Goal: Obtain resource: Download file/media

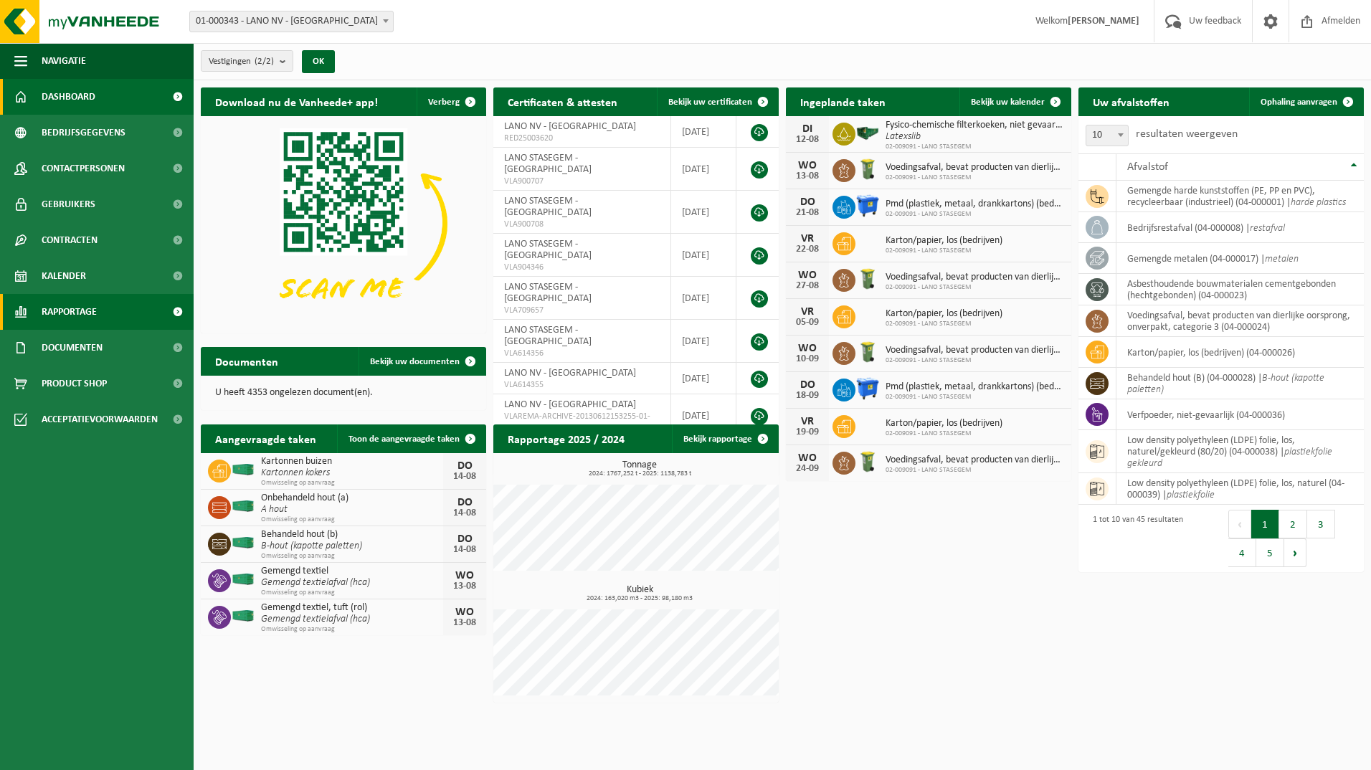
click at [96, 317] on span "Rapportage" at bounding box center [69, 312] width 55 height 36
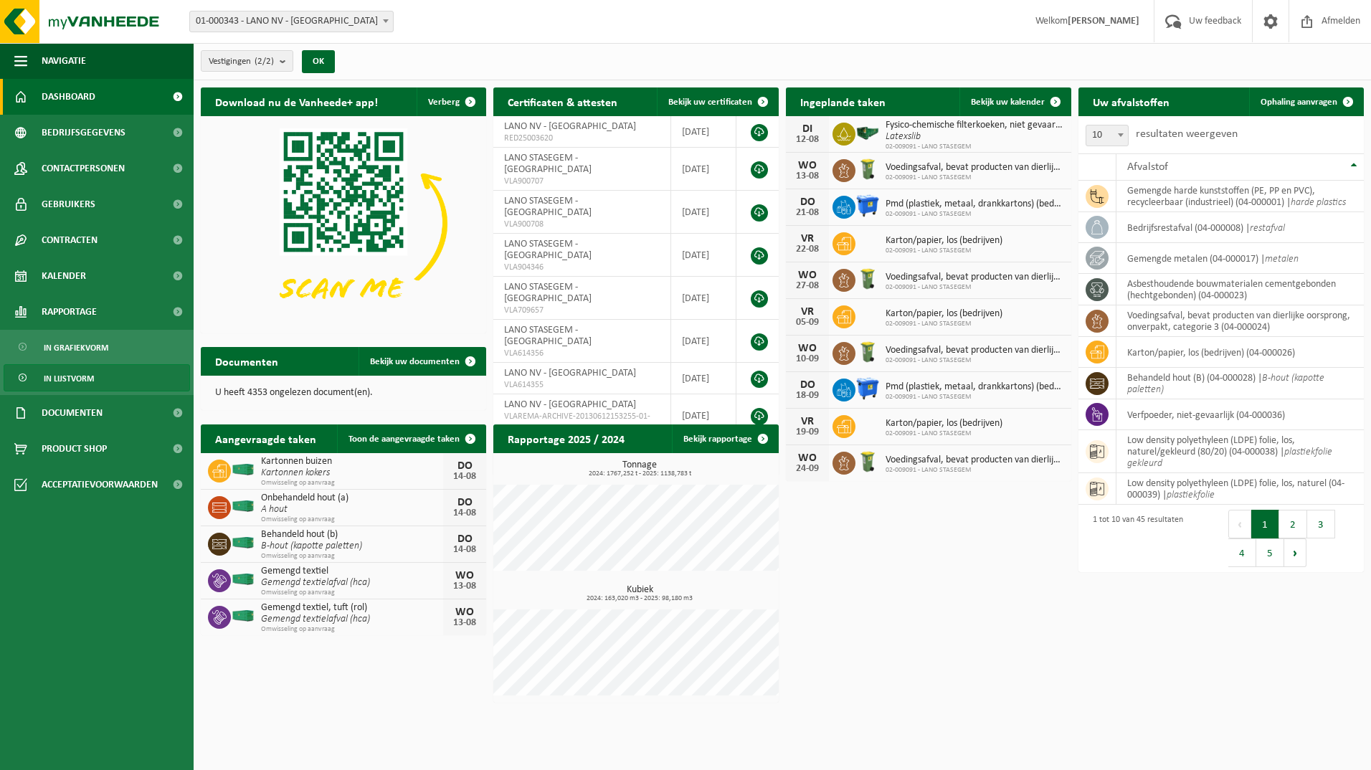
click at [91, 372] on span "In lijstvorm" at bounding box center [69, 378] width 50 height 27
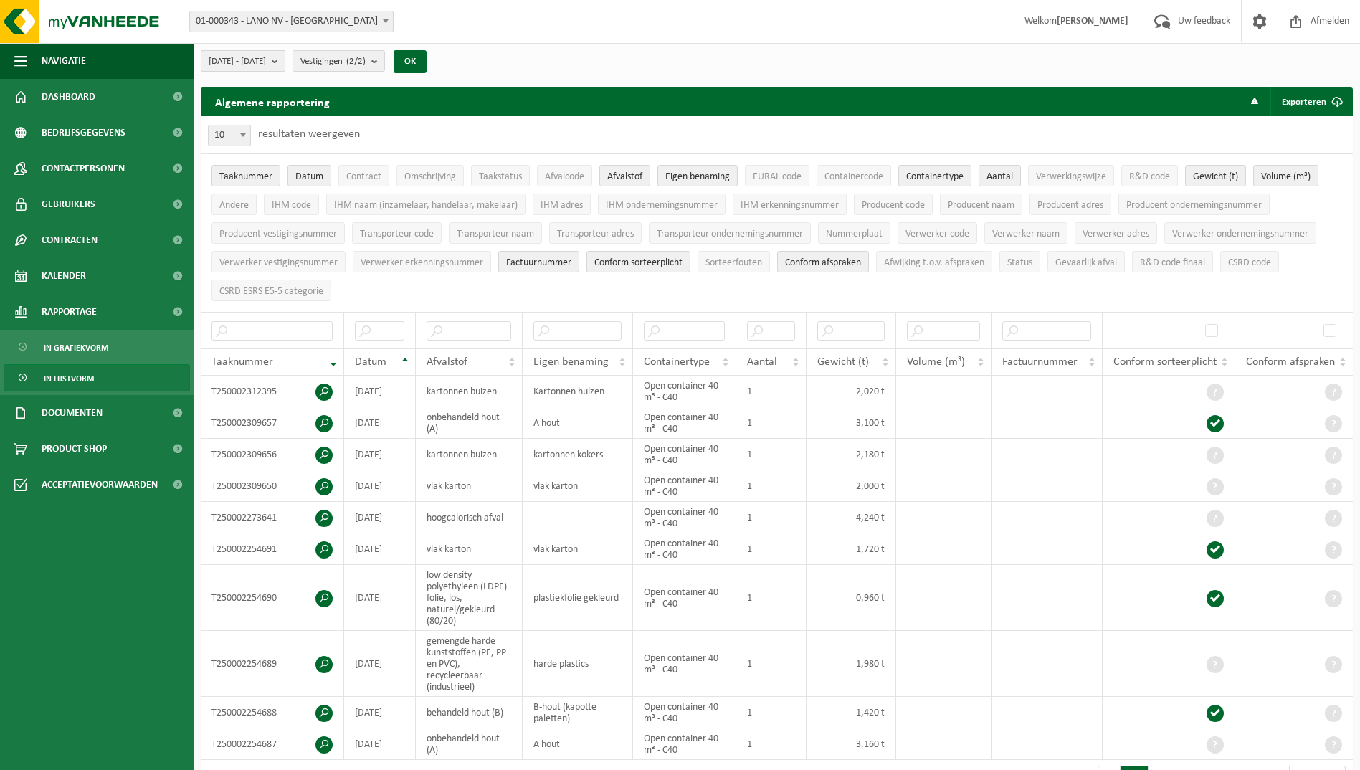
click at [285, 64] on b "submit" at bounding box center [278, 61] width 13 height 20
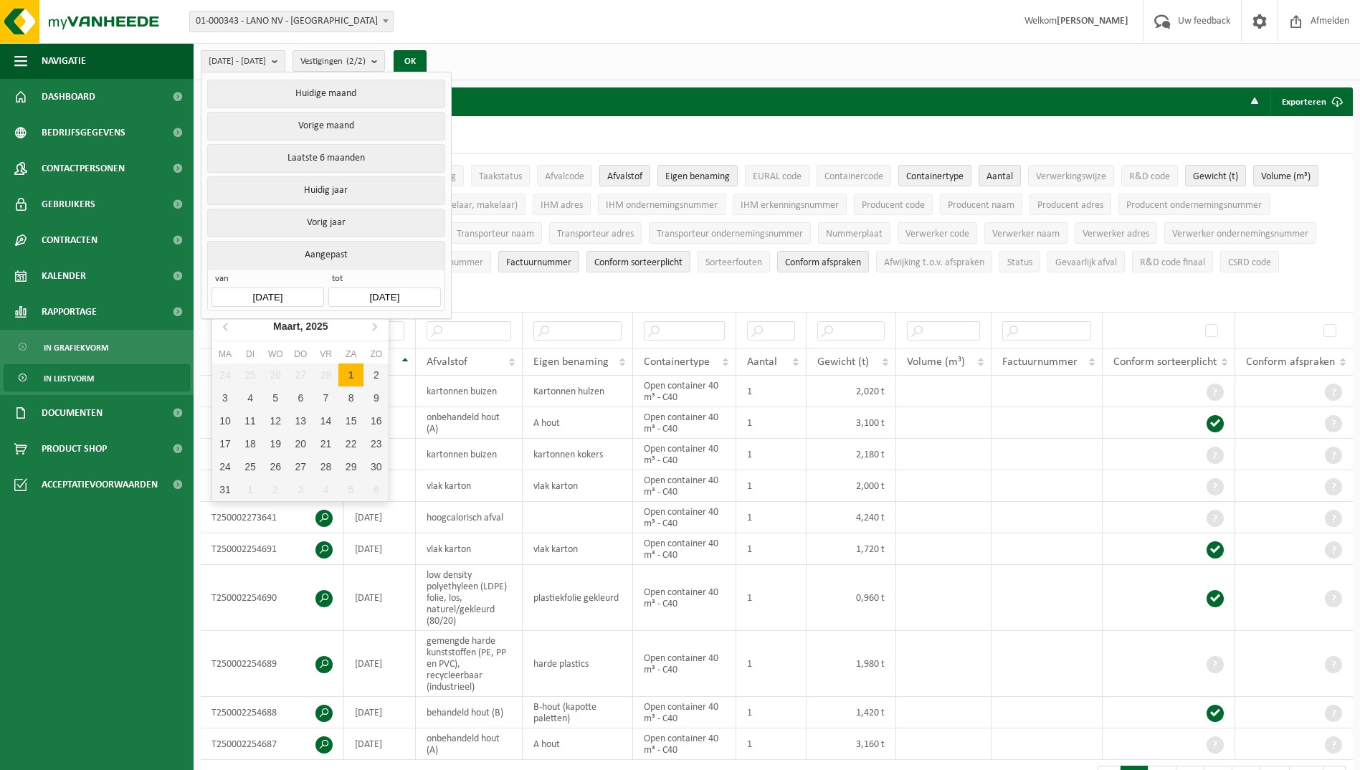
click at [291, 293] on input "2025-03-01" at bounding box center [267, 296] width 112 height 19
click at [367, 328] on icon at bounding box center [374, 326] width 23 height 23
click at [373, 378] on div "1" at bounding box center [375, 374] width 25 height 23
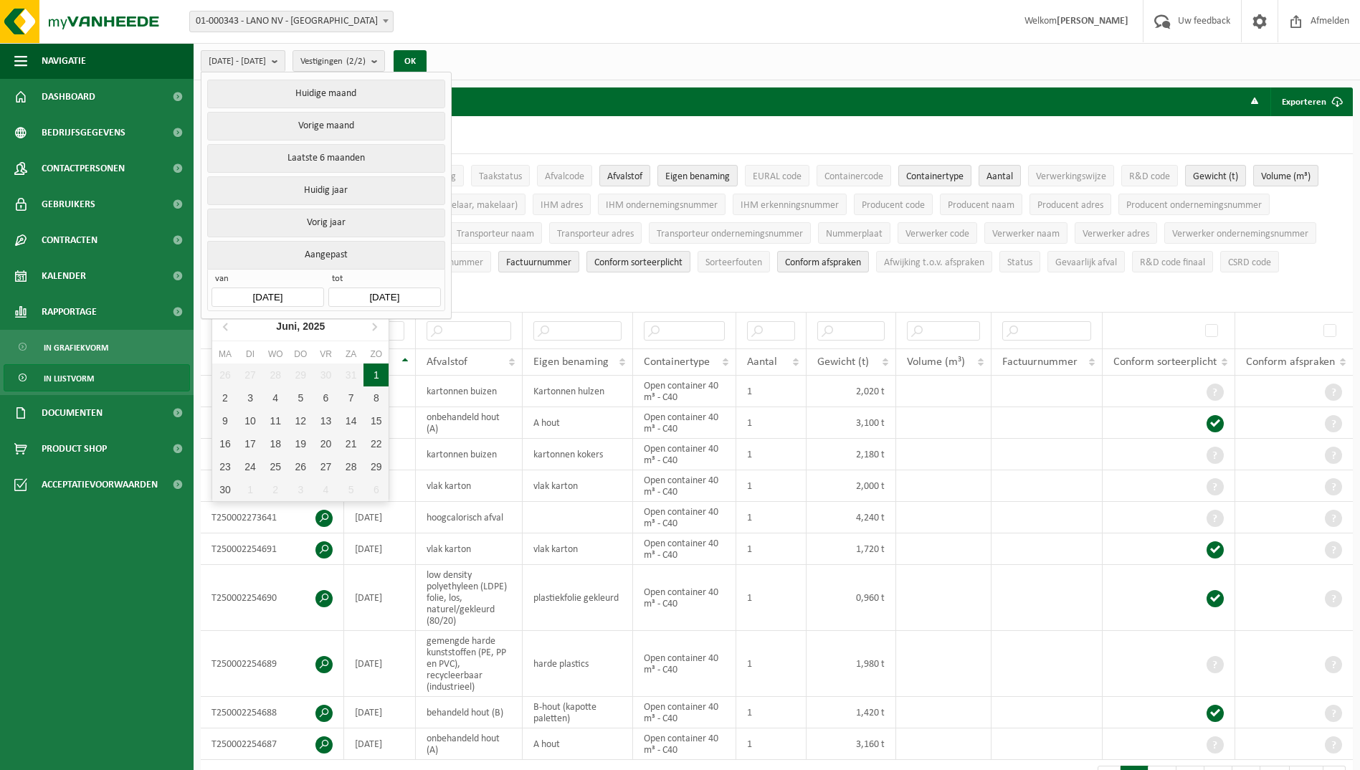
type input "2025-06-01"
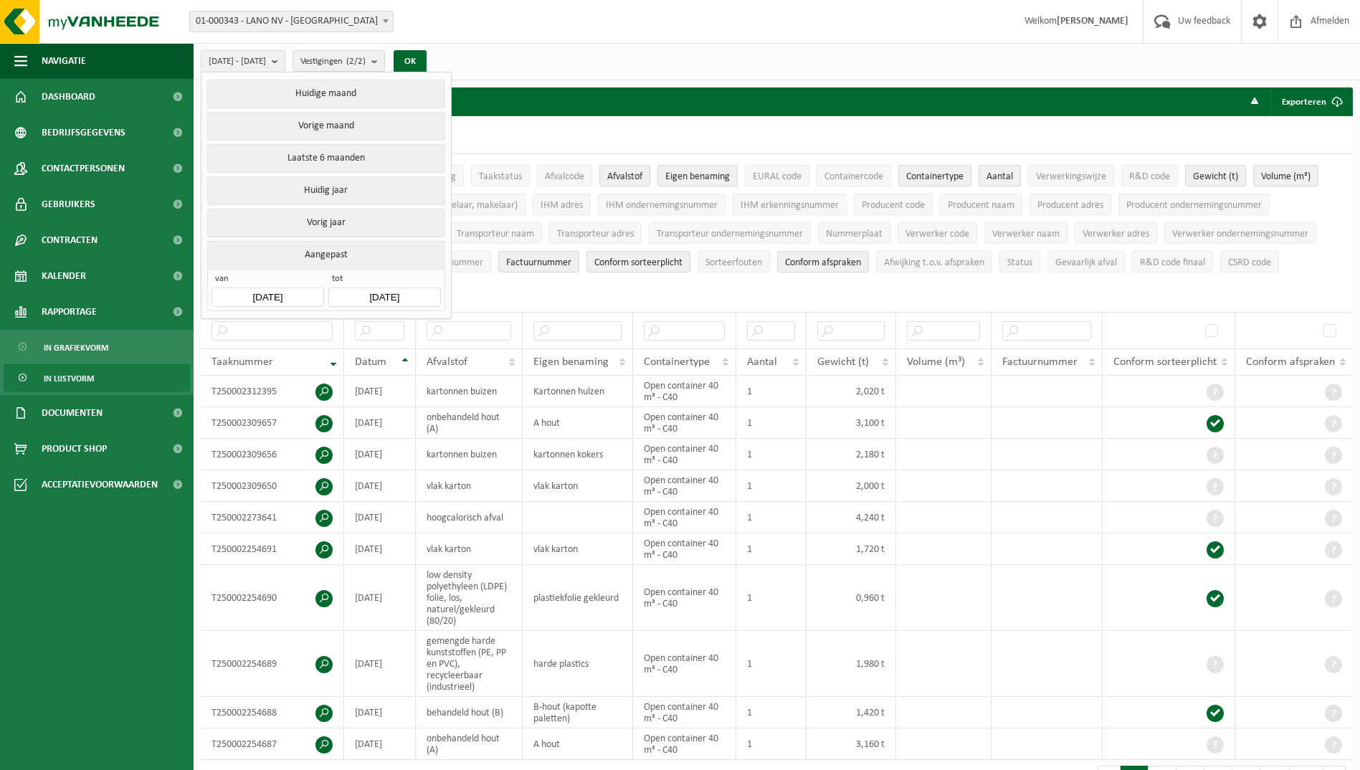
click at [428, 292] on input "2025-08-12" at bounding box center [384, 296] width 112 height 19
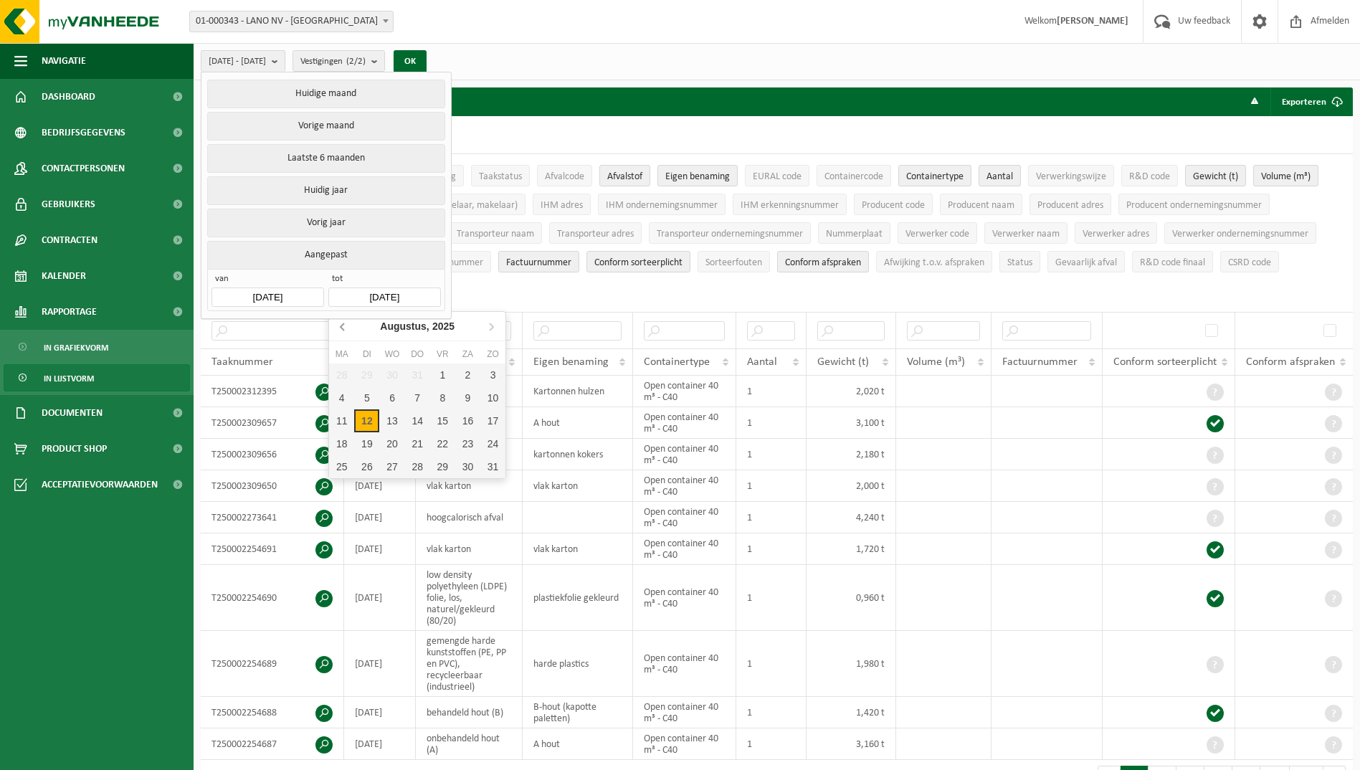
click at [346, 328] on icon at bounding box center [343, 326] width 23 height 23
click at [422, 472] on div "31" at bounding box center [417, 466] width 25 height 23
type input "2025-07-31"
type input "2025-06-01"
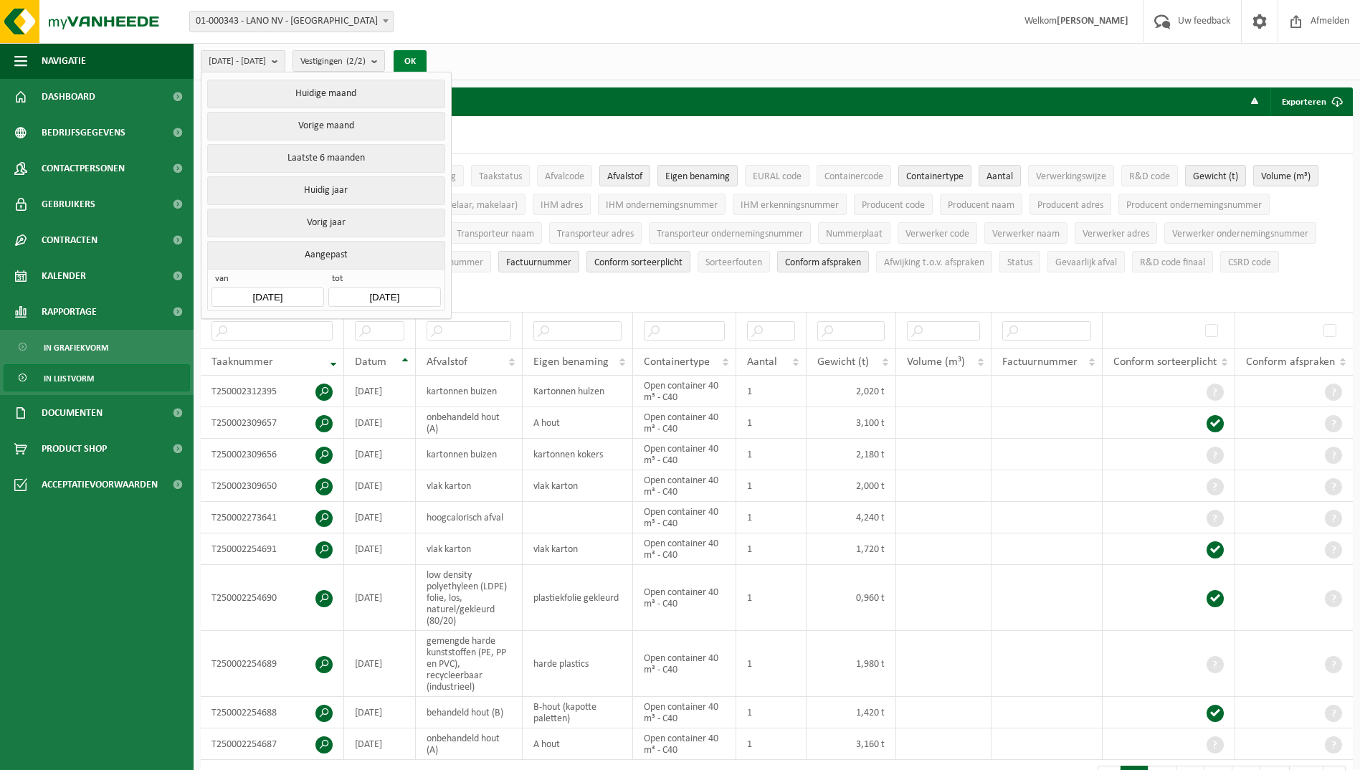
click at [427, 63] on button "OK" at bounding box center [410, 61] width 33 height 23
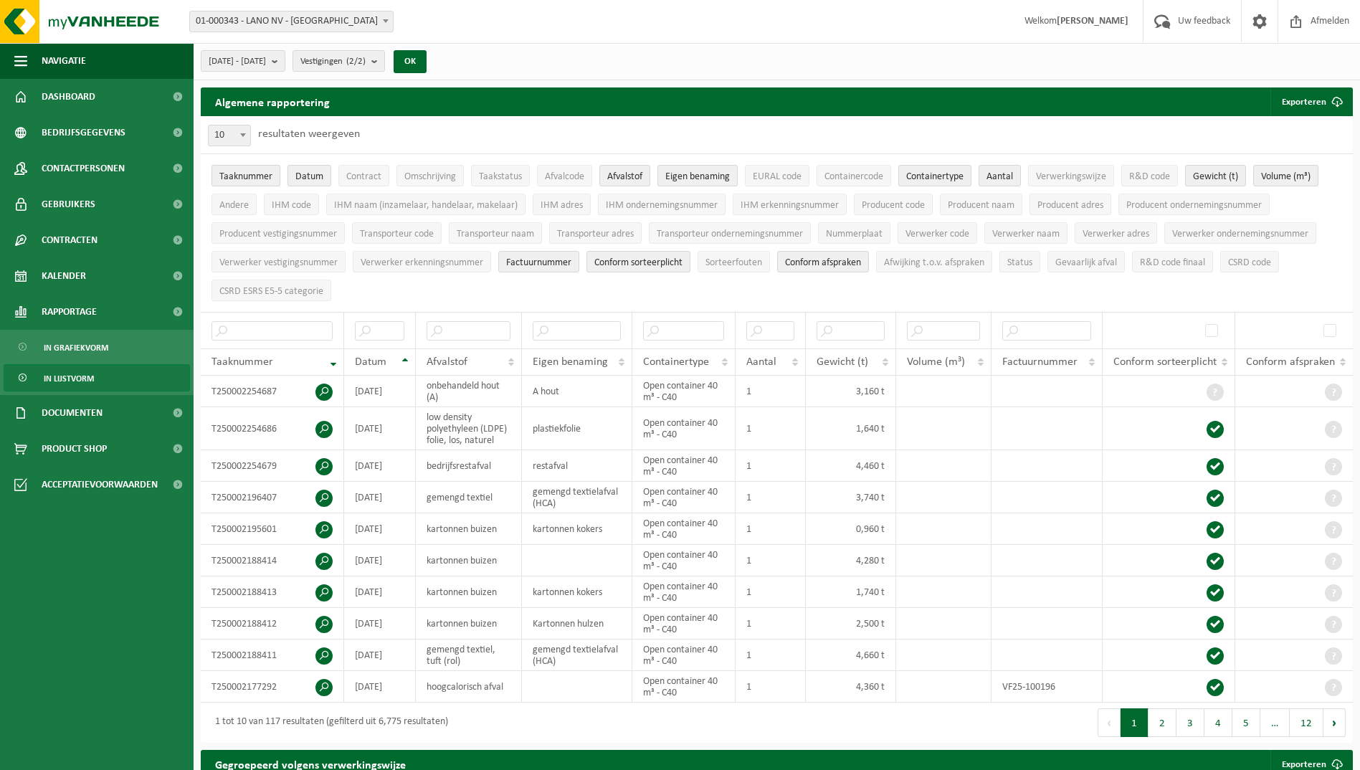
click at [267, 176] on span "Taaknummer" at bounding box center [245, 176] width 53 height 11
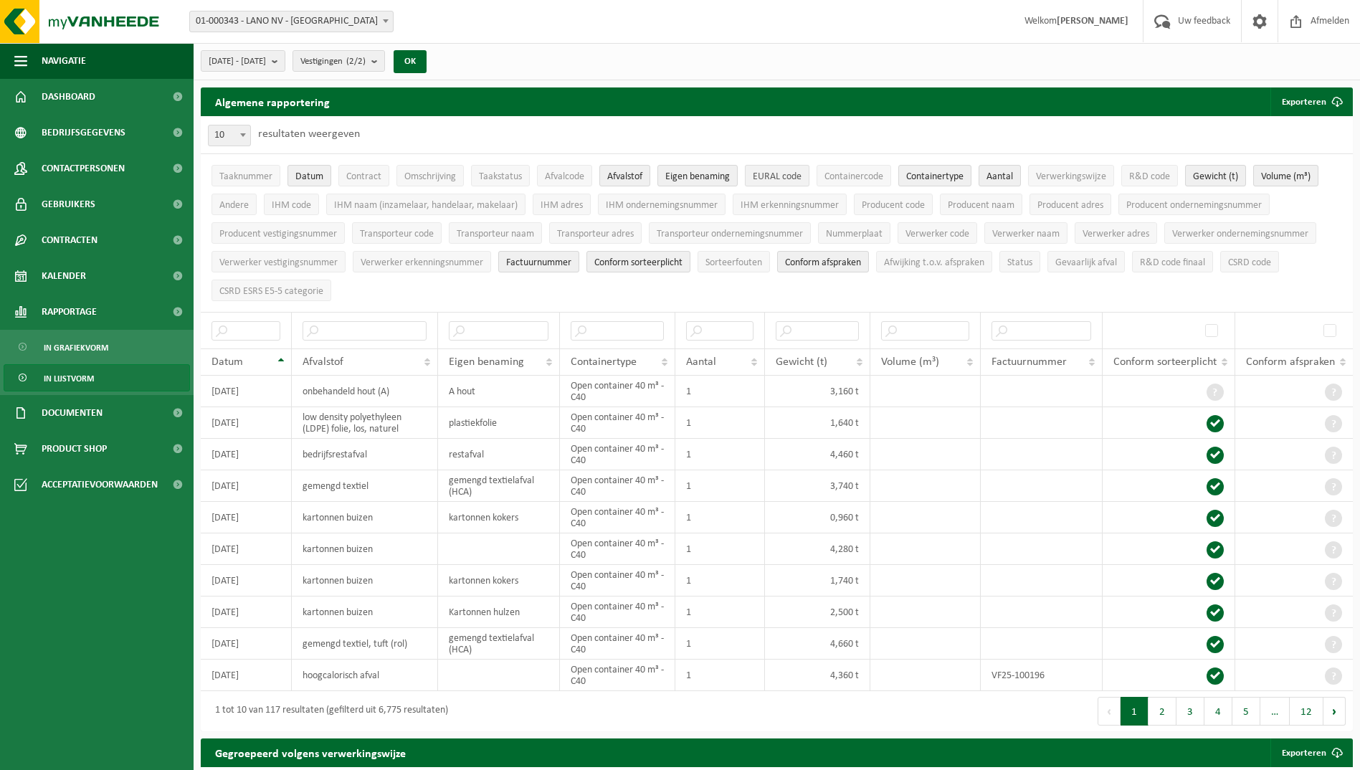
click at [761, 173] on span "EURAL code" at bounding box center [777, 176] width 49 height 11
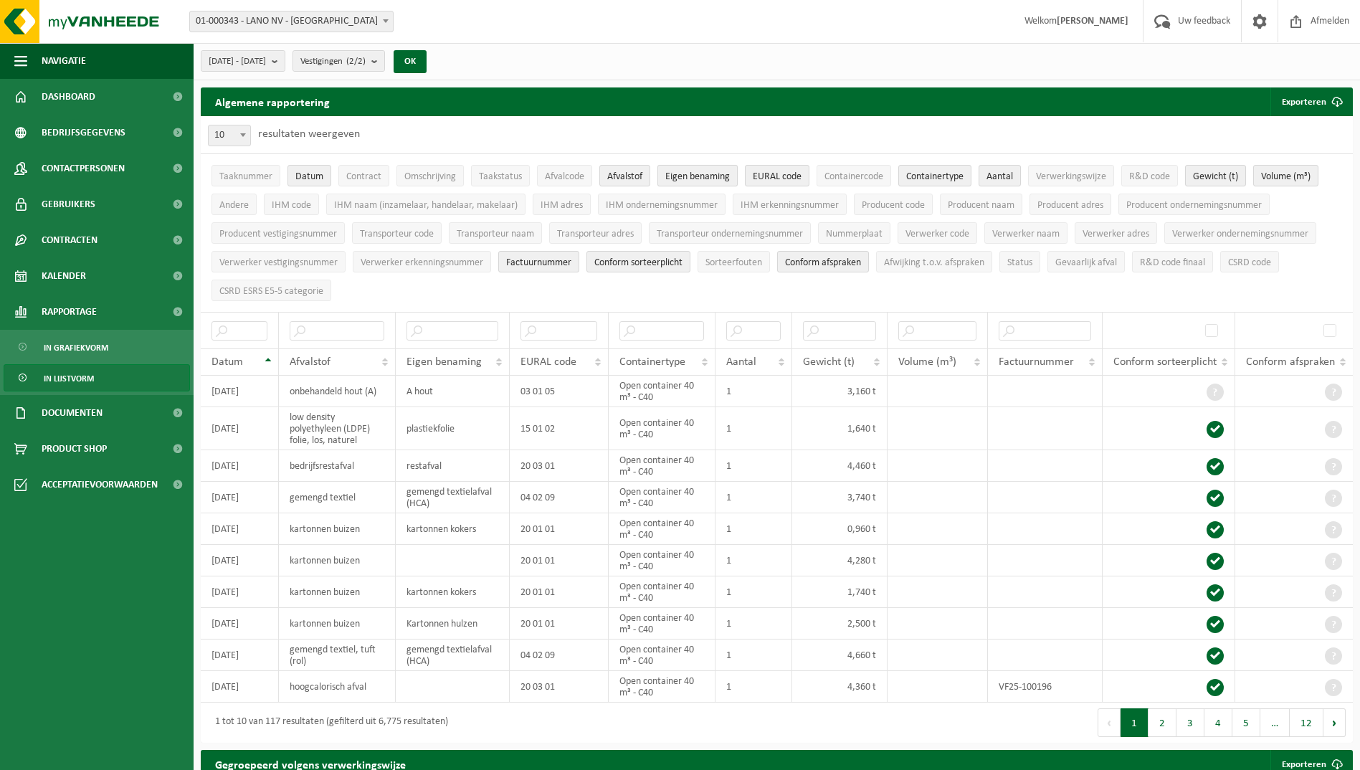
click at [691, 173] on span "Eigen benaming" at bounding box center [697, 176] width 65 height 11
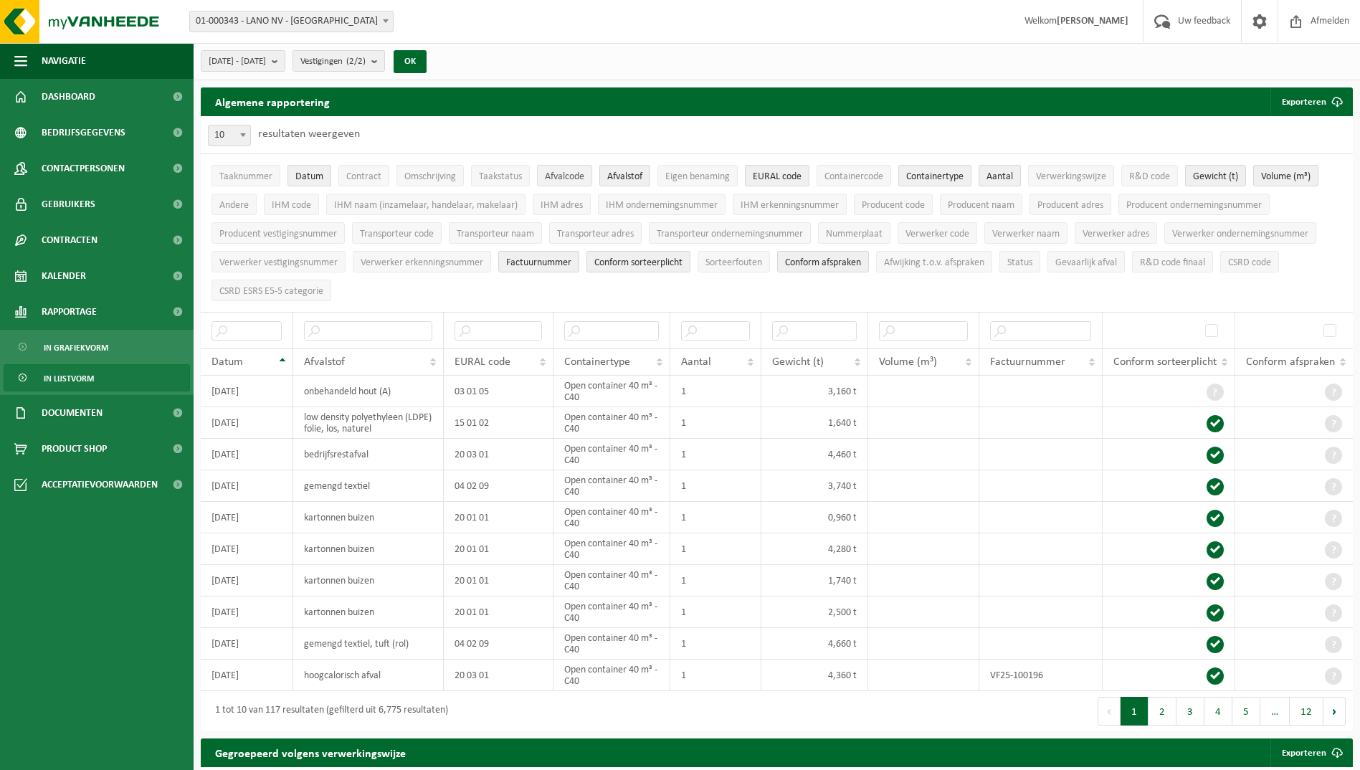
click at [567, 173] on span "Afvalcode" at bounding box center [564, 176] width 39 height 11
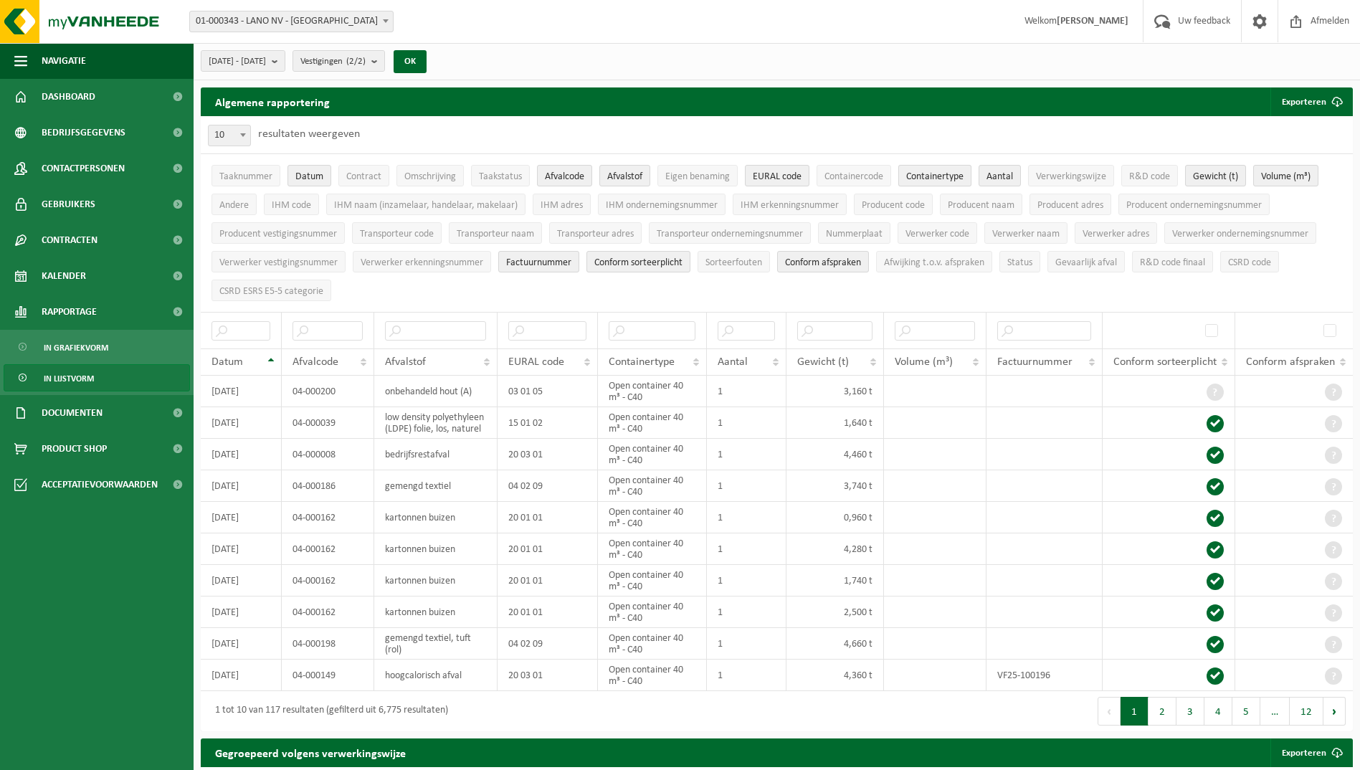
click at [950, 171] on span "Containertype" at bounding box center [934, 176] width 57 height 11
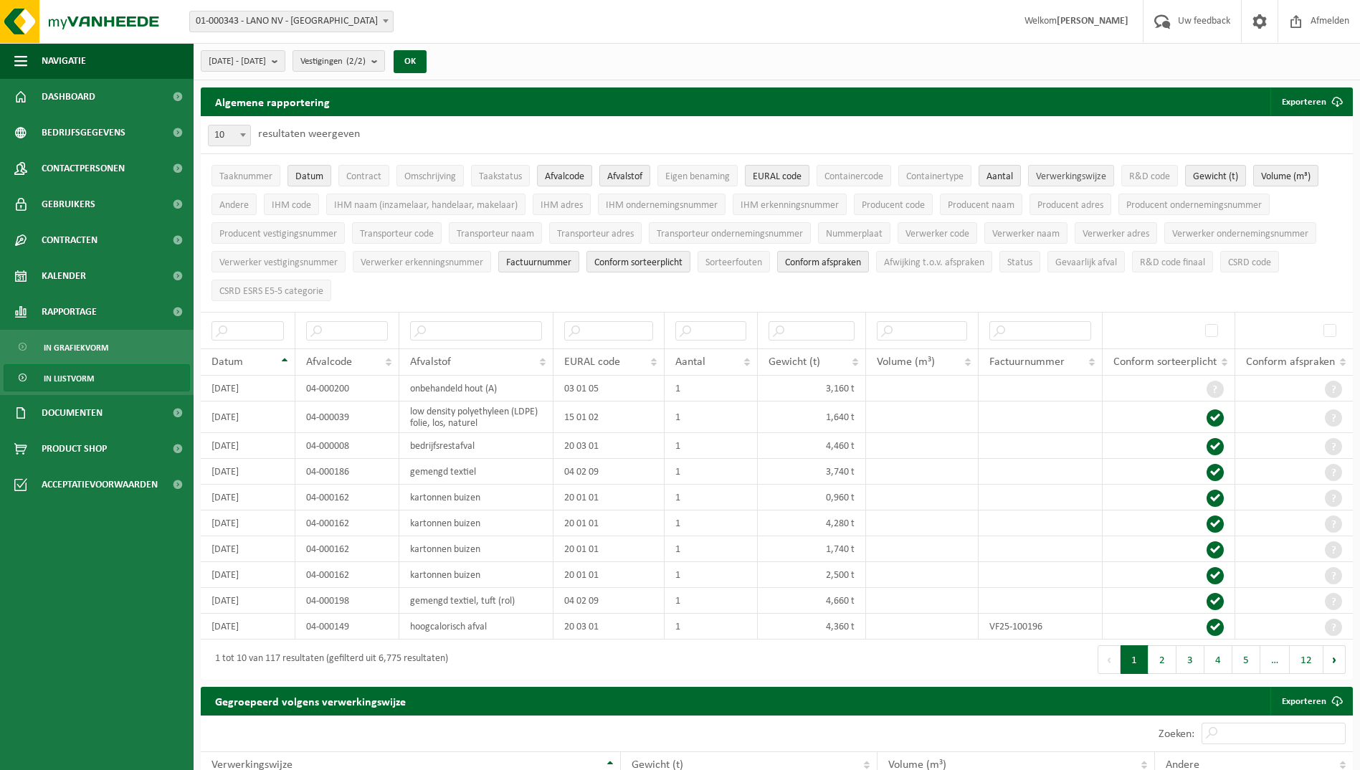
click at [1080, 179] on span "Verwerkingswijze" at bounding box center [1071, 176] width 70 height 11
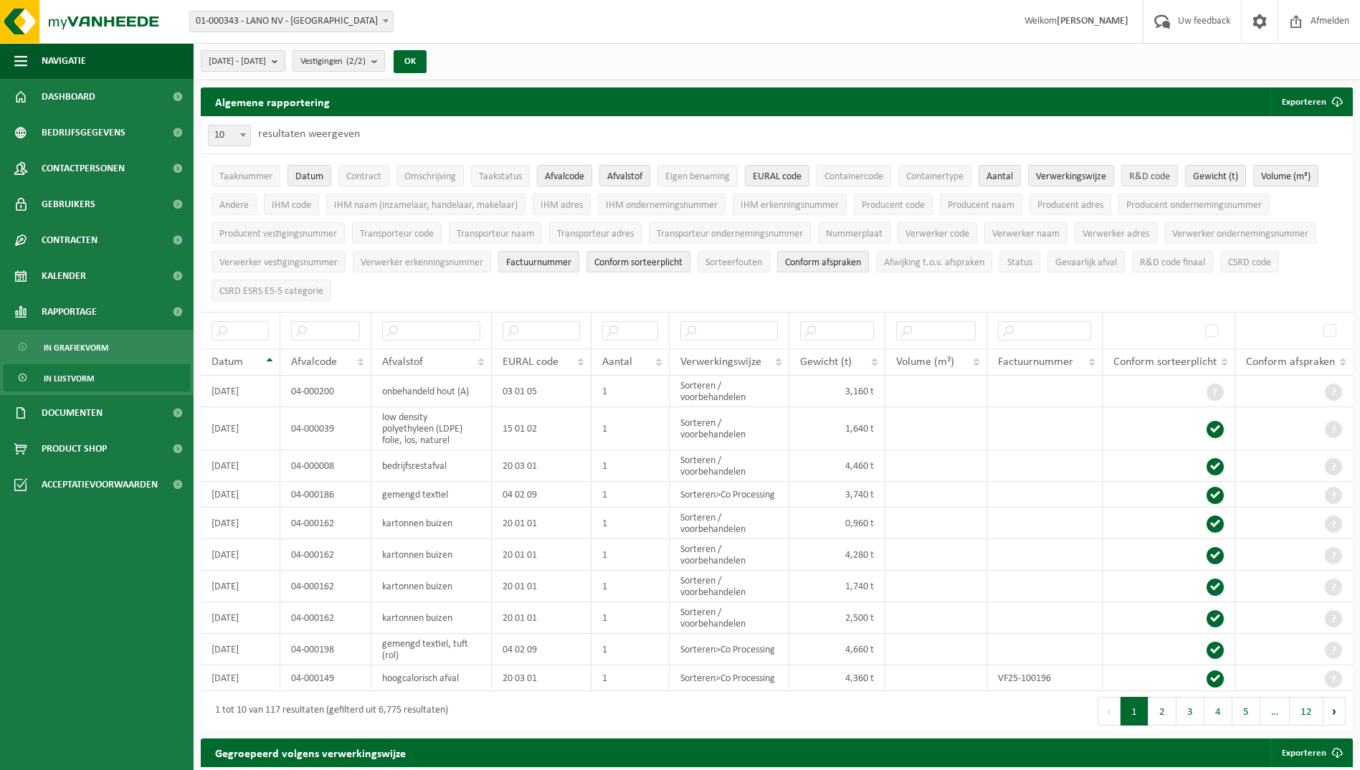
click at [1151, 179] on span "R&D code" at bounding box center [1149, 176] width 41 height 11
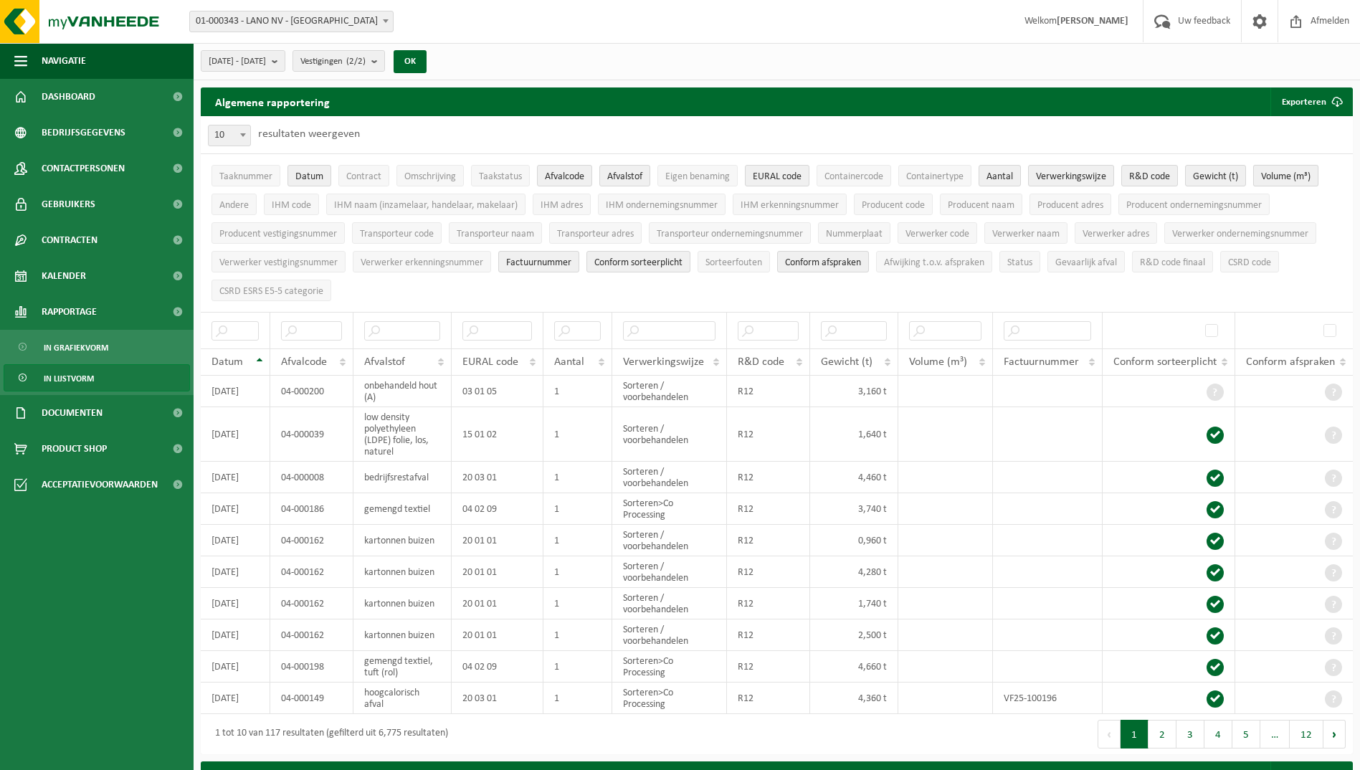
click at [1279, 177] on span "Volume (m³)" at bounding box center [1285, 176] width 49 height 11
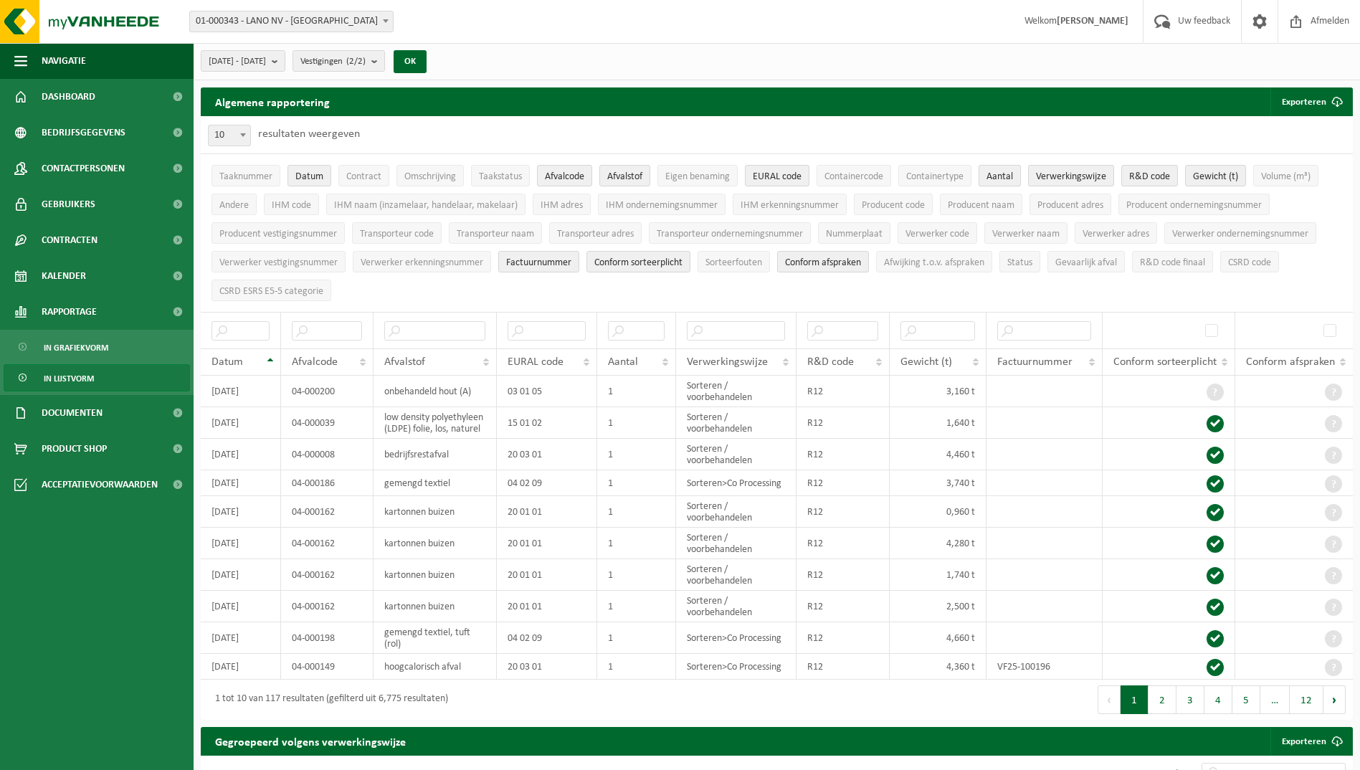
click at [1001, 171] on span "Aantal" at bounding box center [999, 176] width 27 height 11
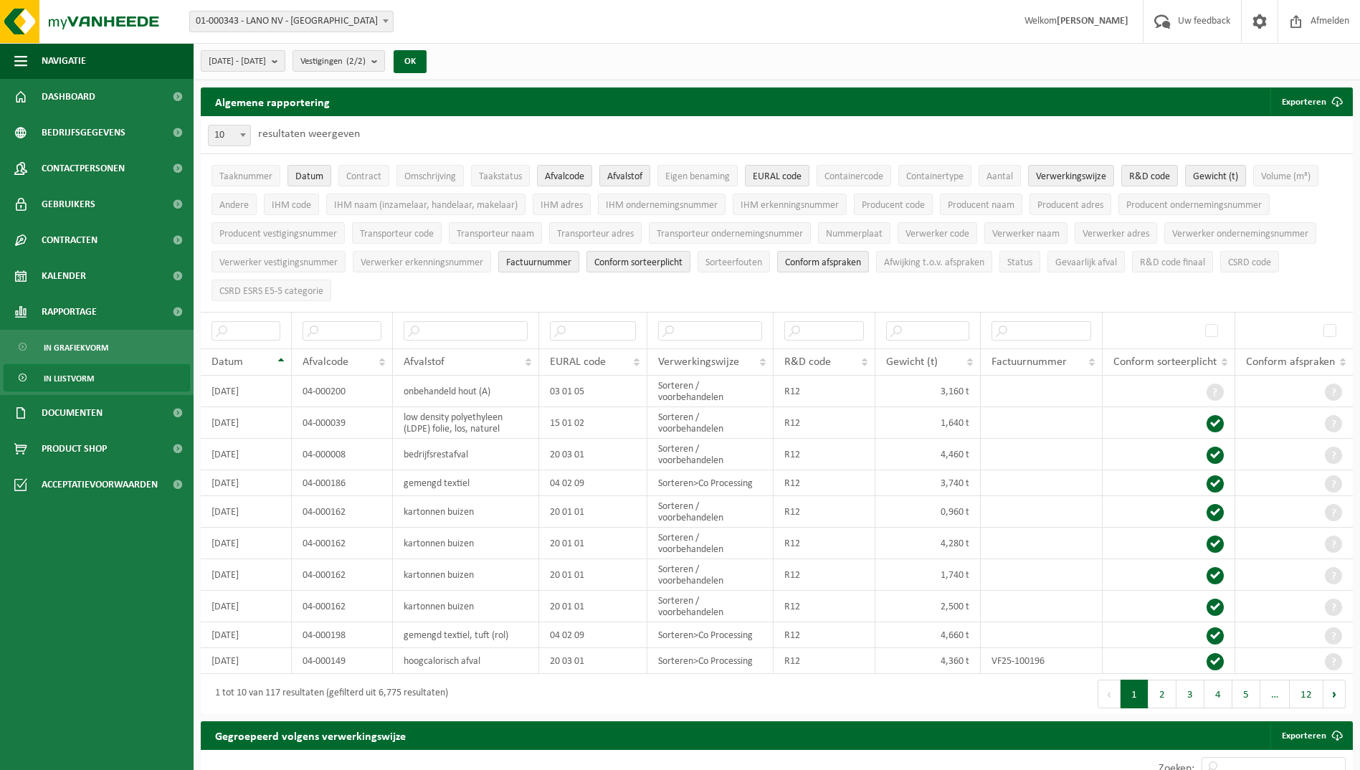
click at [553, 262] on span "Factuurnummer" at bounding box center [538, 262] width 65 height 11
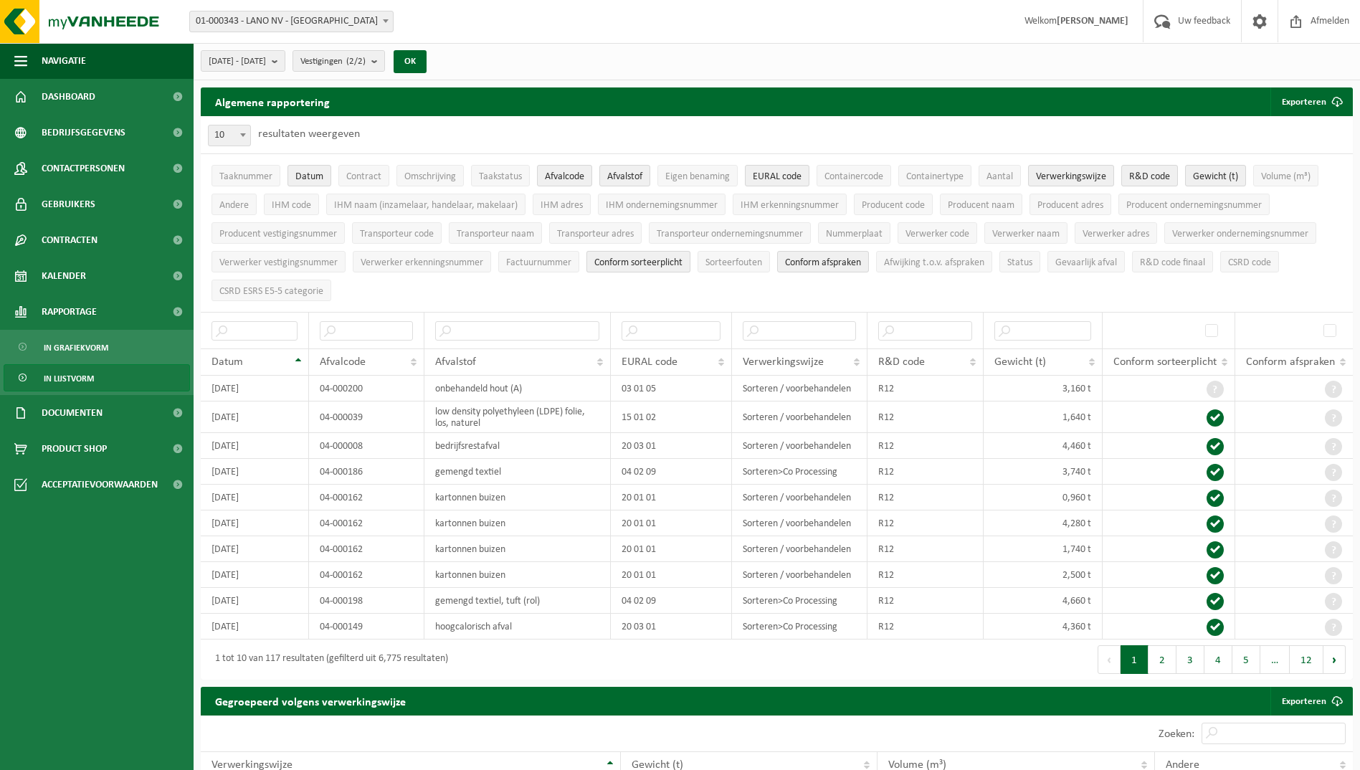
click at [654, 257] on span "Conform sorteerplicht" at bounding box center [638, 262] width 88 height 11
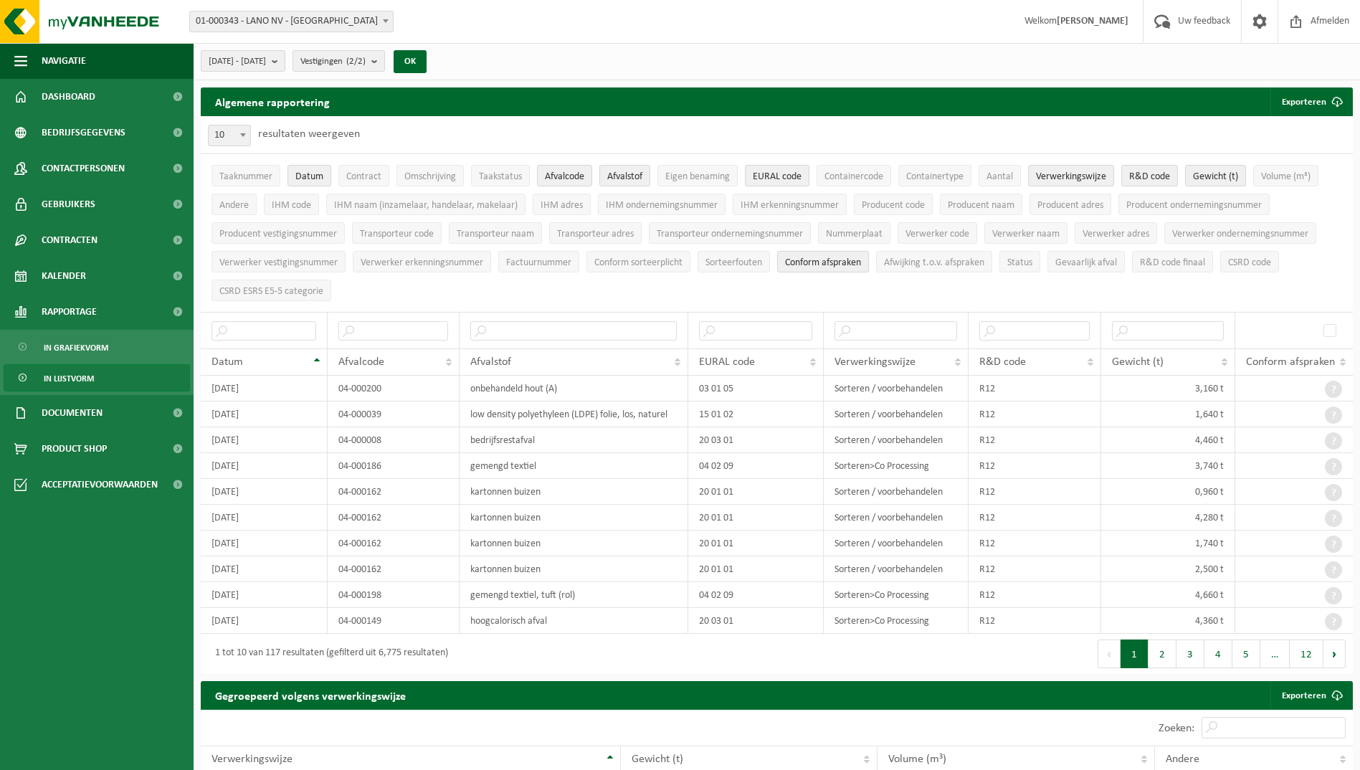
click at [822, 260] on span "Conform afspraken" at bounding box center [823, 262] width 76 height 11
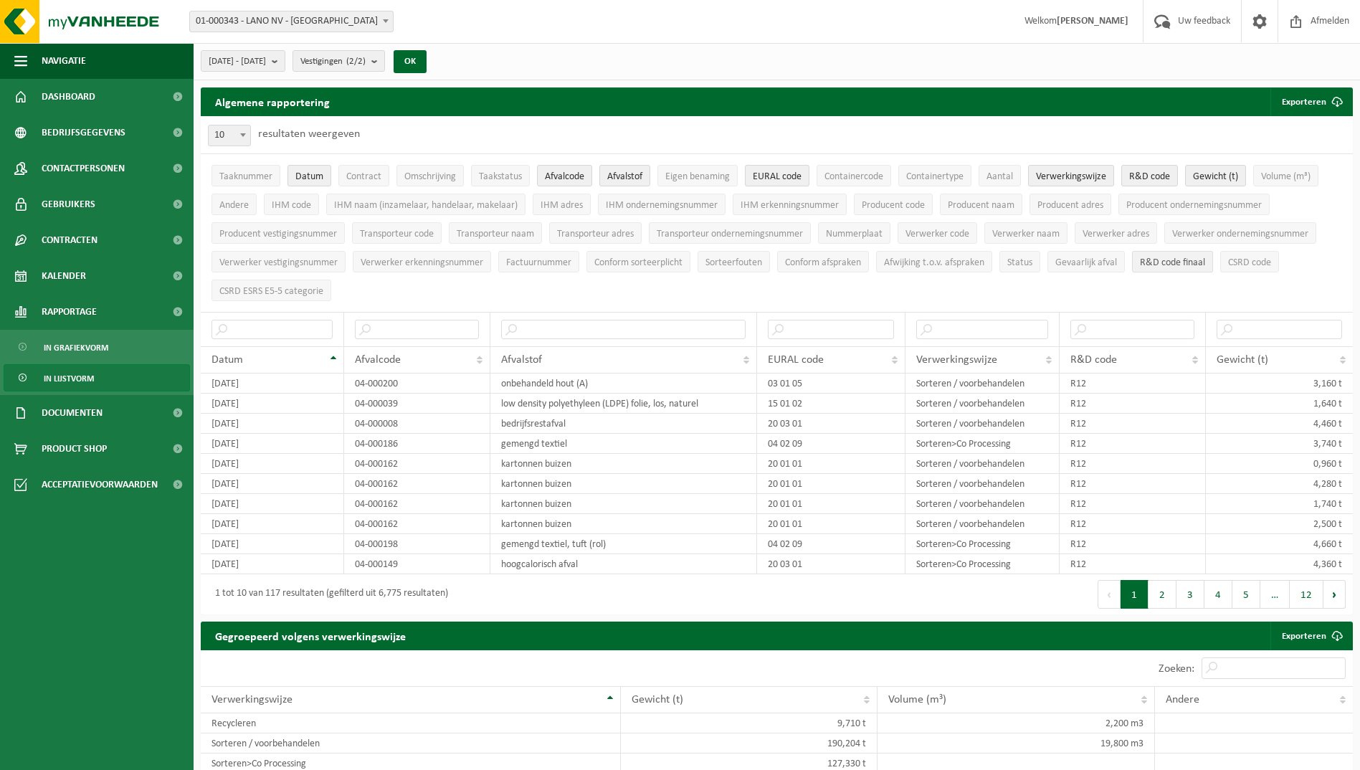
click at [1166, 258] on span "R&D code finaal" at bounding box center [1172, 262] width 65 height 11
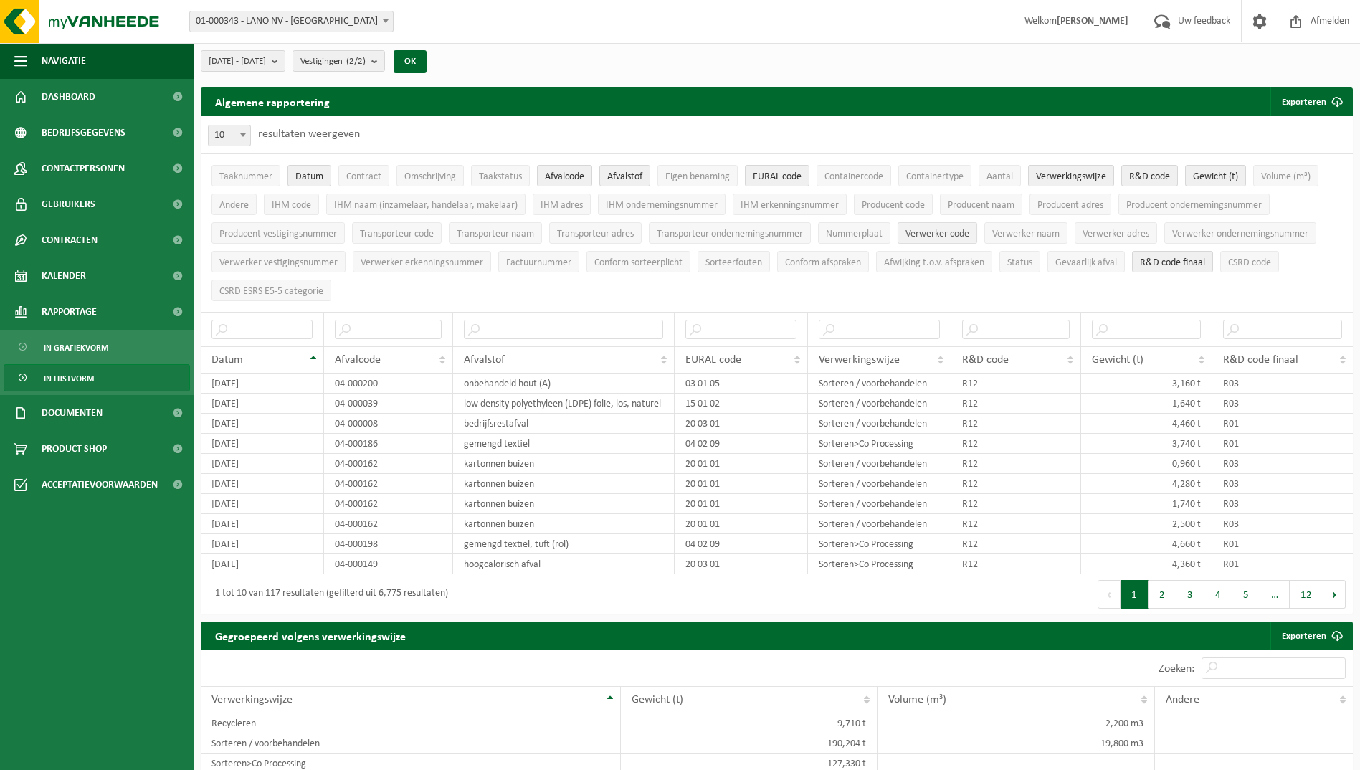
click at [932, 234] on span "Verwerker code" at bounding box center [937, 234] width 64 height 11
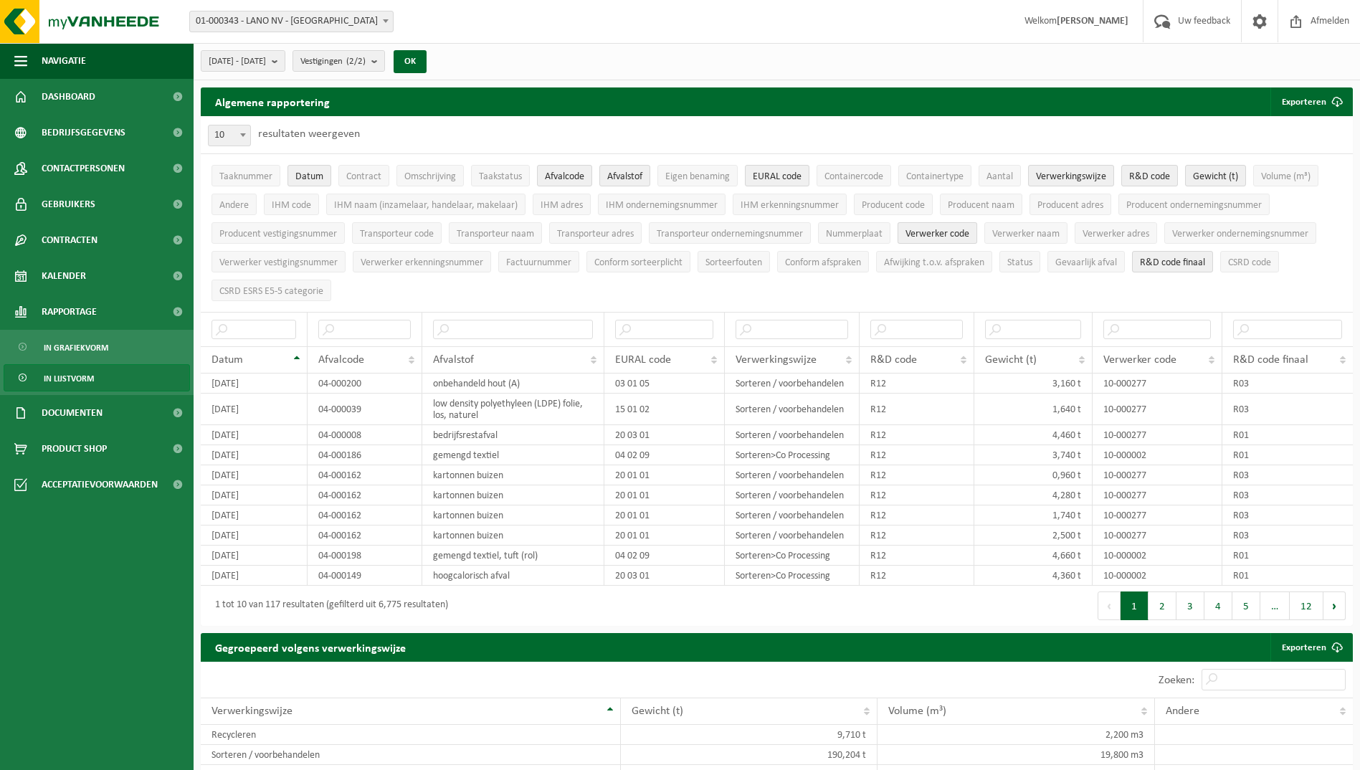
click at [932, 234] on span "Verwerker code" at bounding box center [937, 234] width 64 height 11
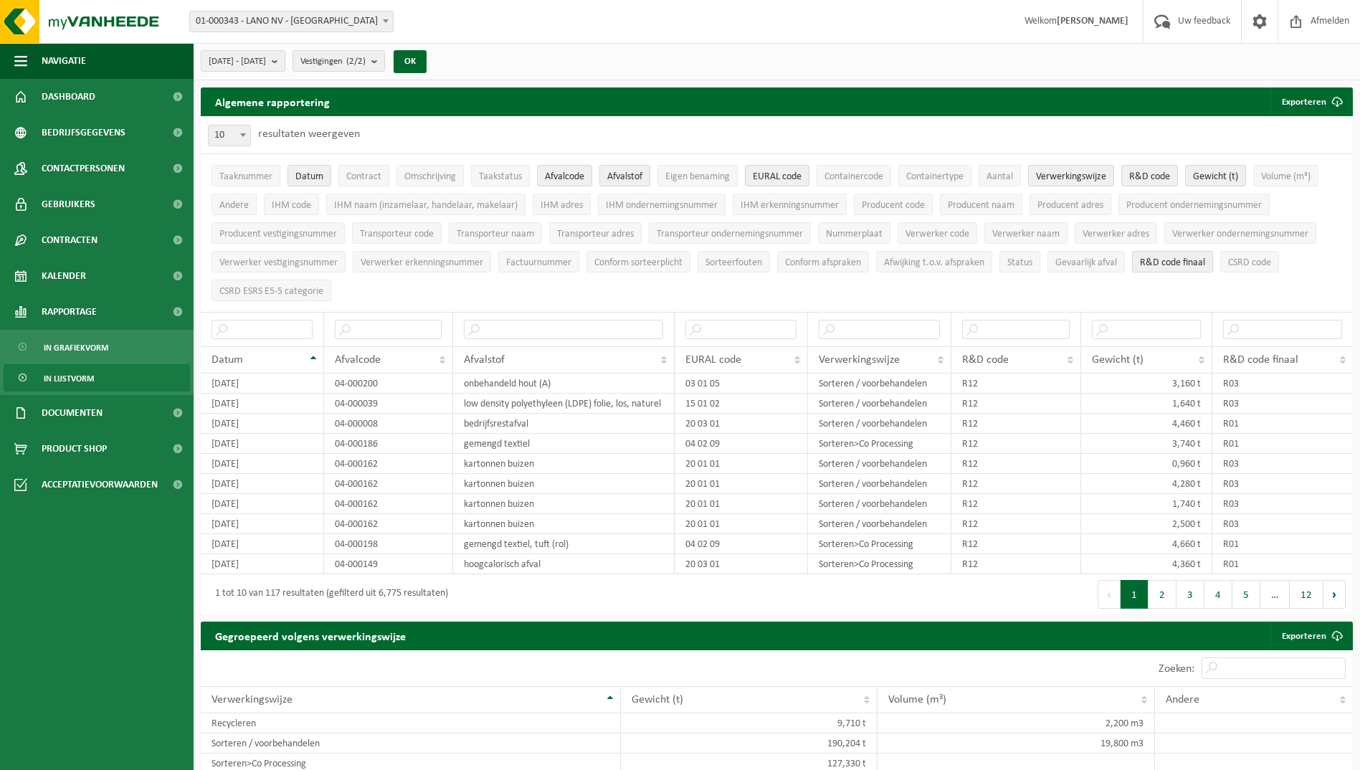
click at [1181, 257] on span "R&D code finaal" at bounding box center [1172, 262] width 65 height 11
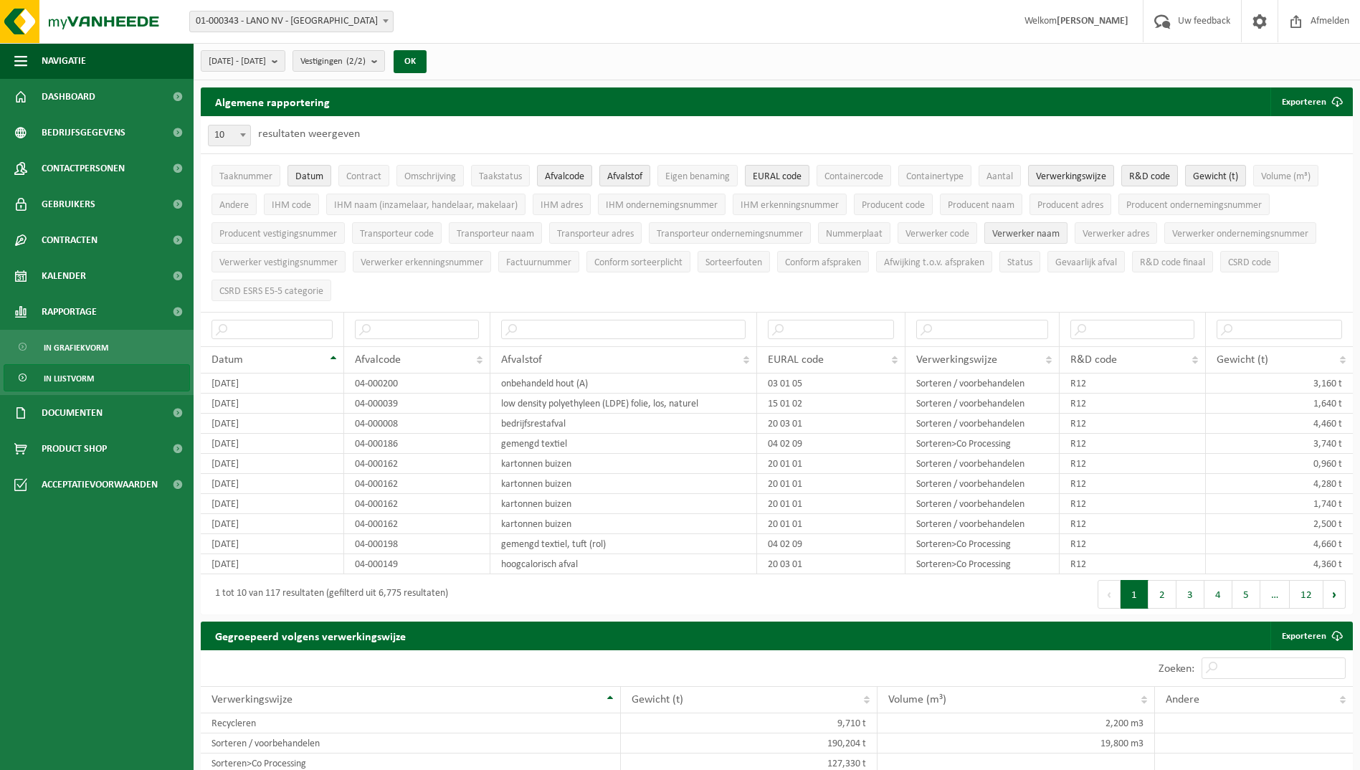
click at [1022, 234] on span "Verwerker naam" at bounding box center [1025, 234] width 67 height 11
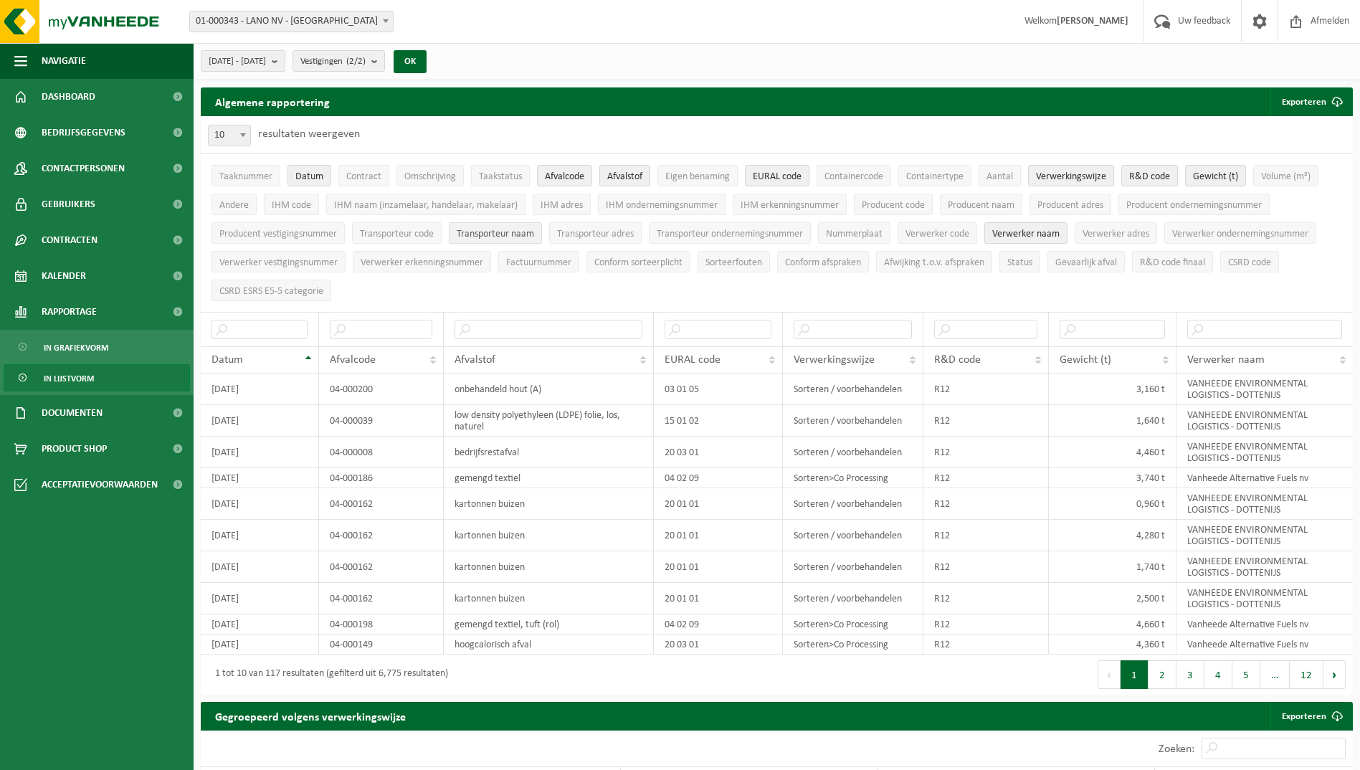
click at [510, 241] on button "Transporteur naam" at bounding box center [495, 233] width 93 height 22
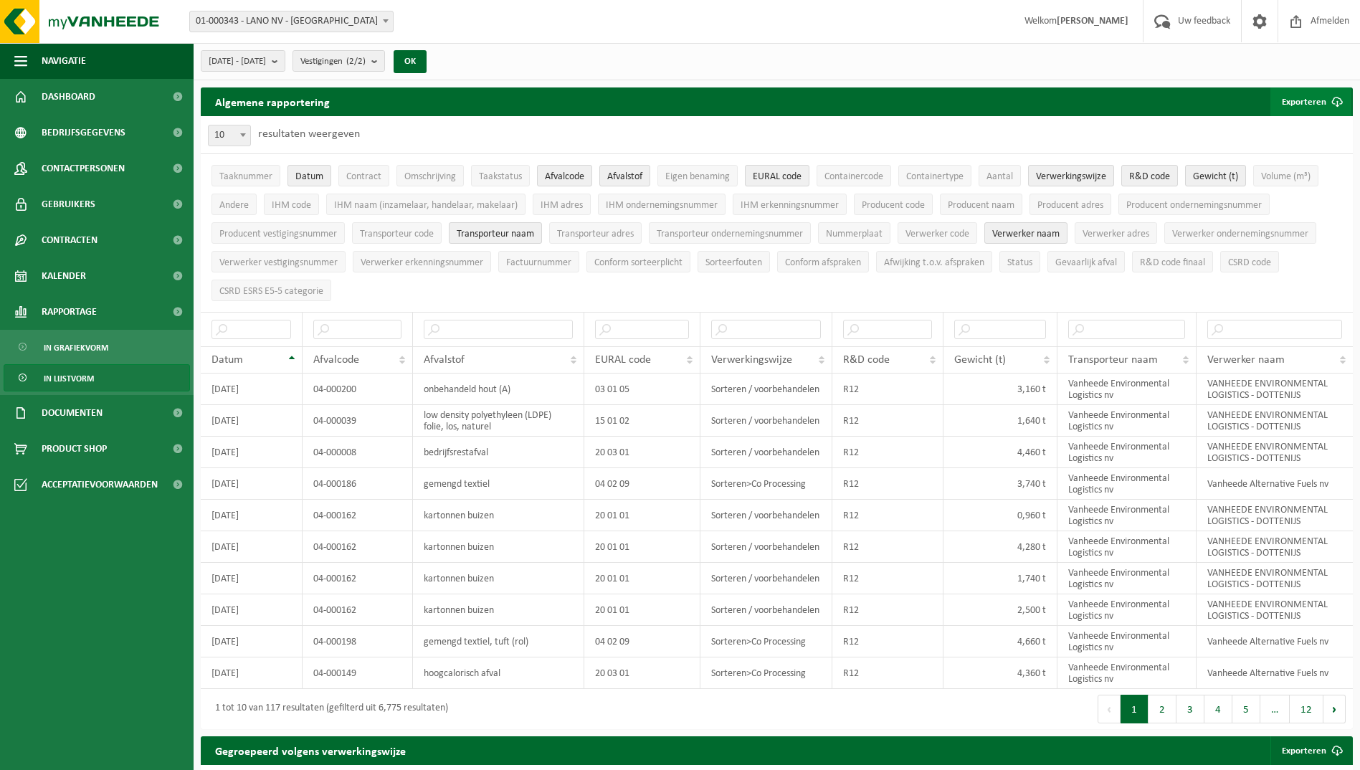
click at [1315, 103] on button "Exporteren" at bounding box center [1310, 101] width 81 height 29
click at [1292, 136] on link "Enkel mijn selectie" at bounding box center [1286, 130] width 130 height 29
click at [565, 181] on span "Afvalcode" at bounding box center [564, 176] width 39 height 11
